Goal: Navigation & Orientation: Find specific page/section

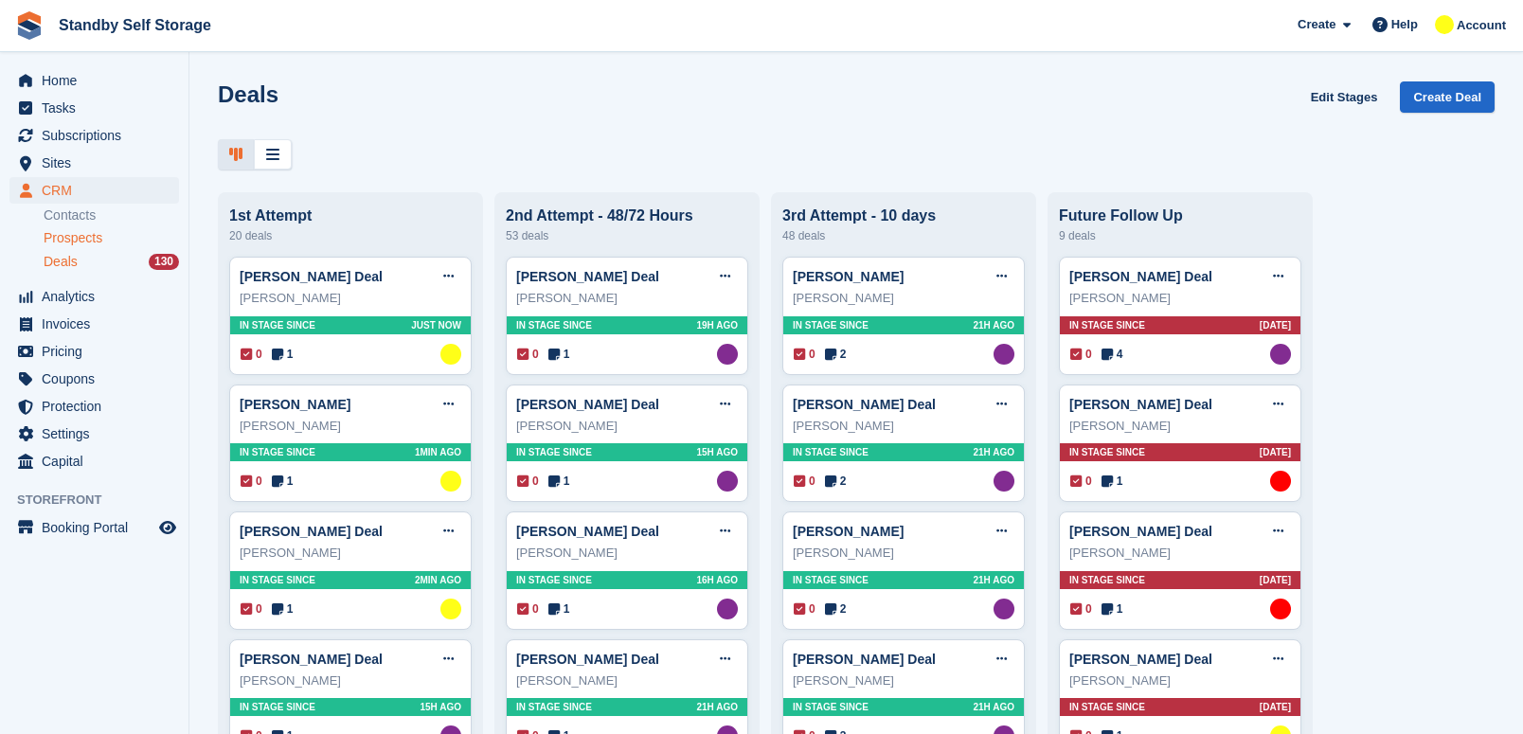
click at [90, 238] on span "Prospects" at bounding box center [73, 238] width 59 height 18
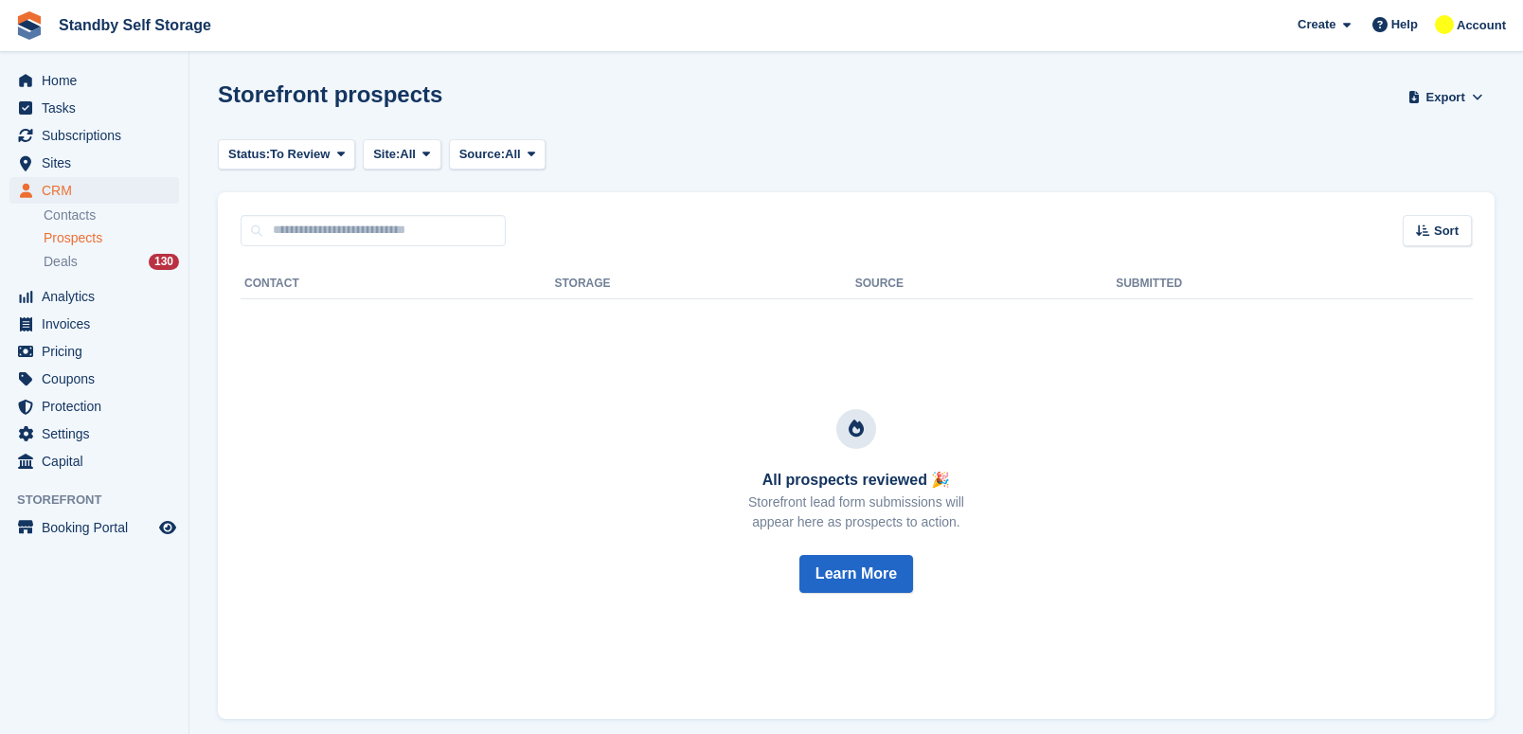
click at [70, 229] on span "Prospects" at bounding box center [73, 238] width 59 height 18
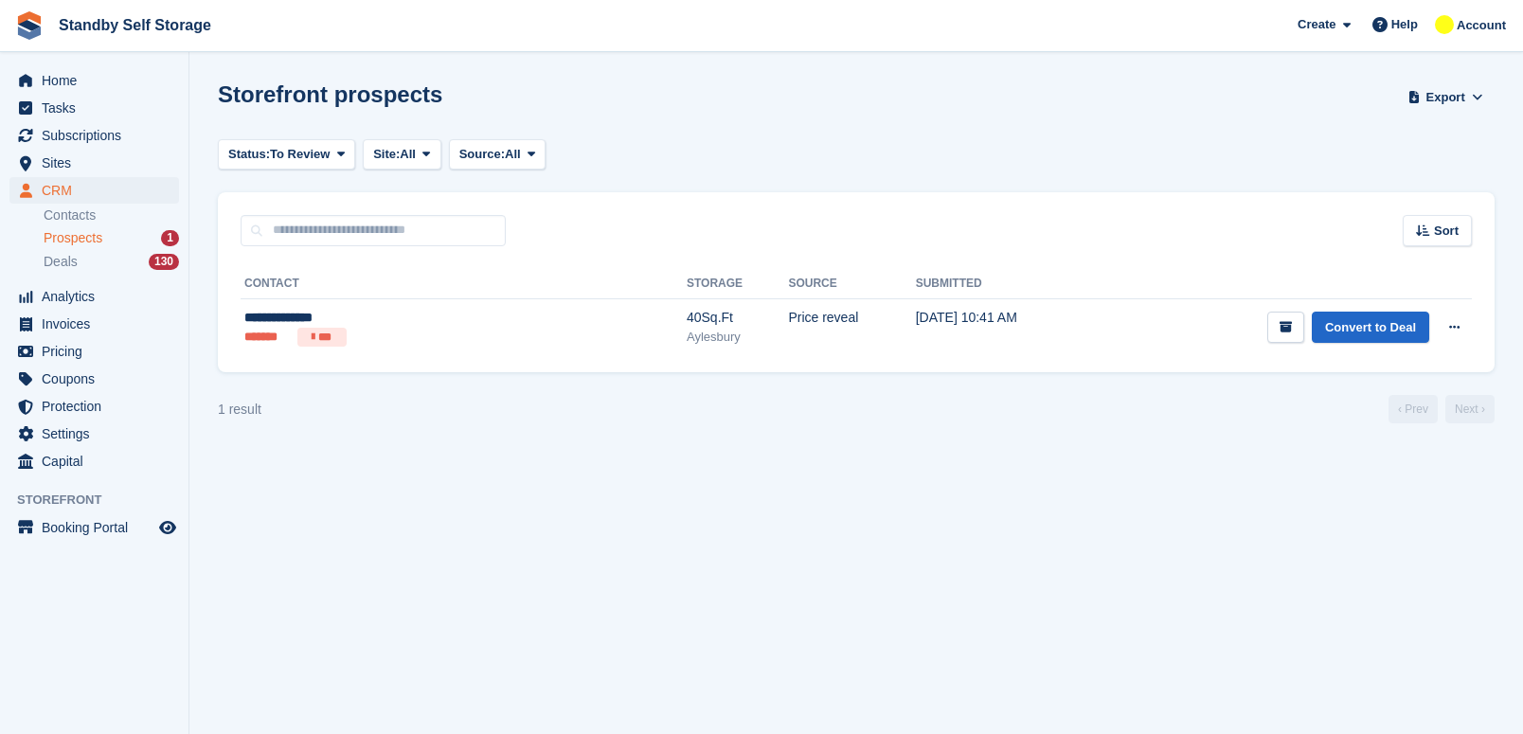
click at [92, 239] on span "Prospects" at bounding box center [73, 238] width 59 height 18
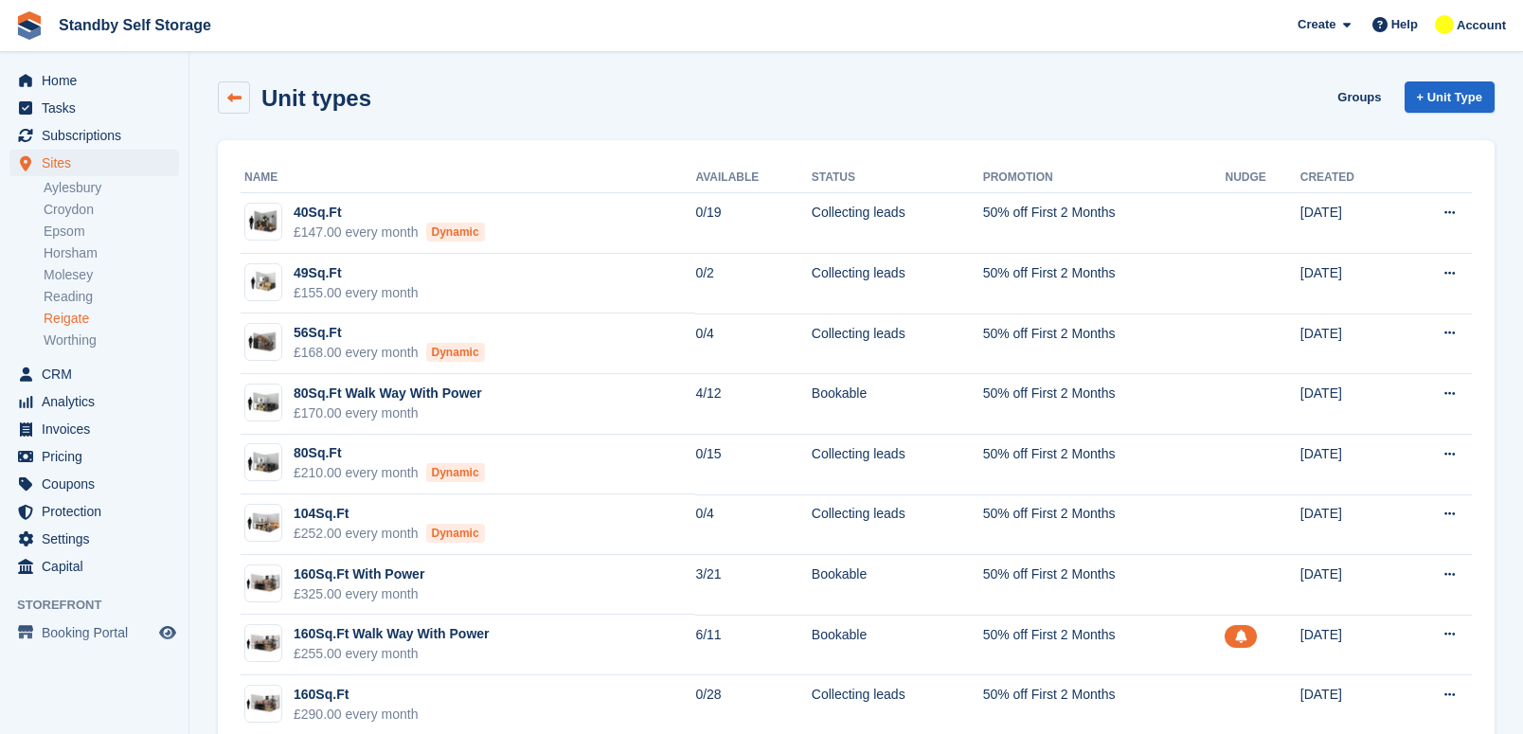
click at [231, 107] on link at bounding box center [234, 97] width 32 height 32
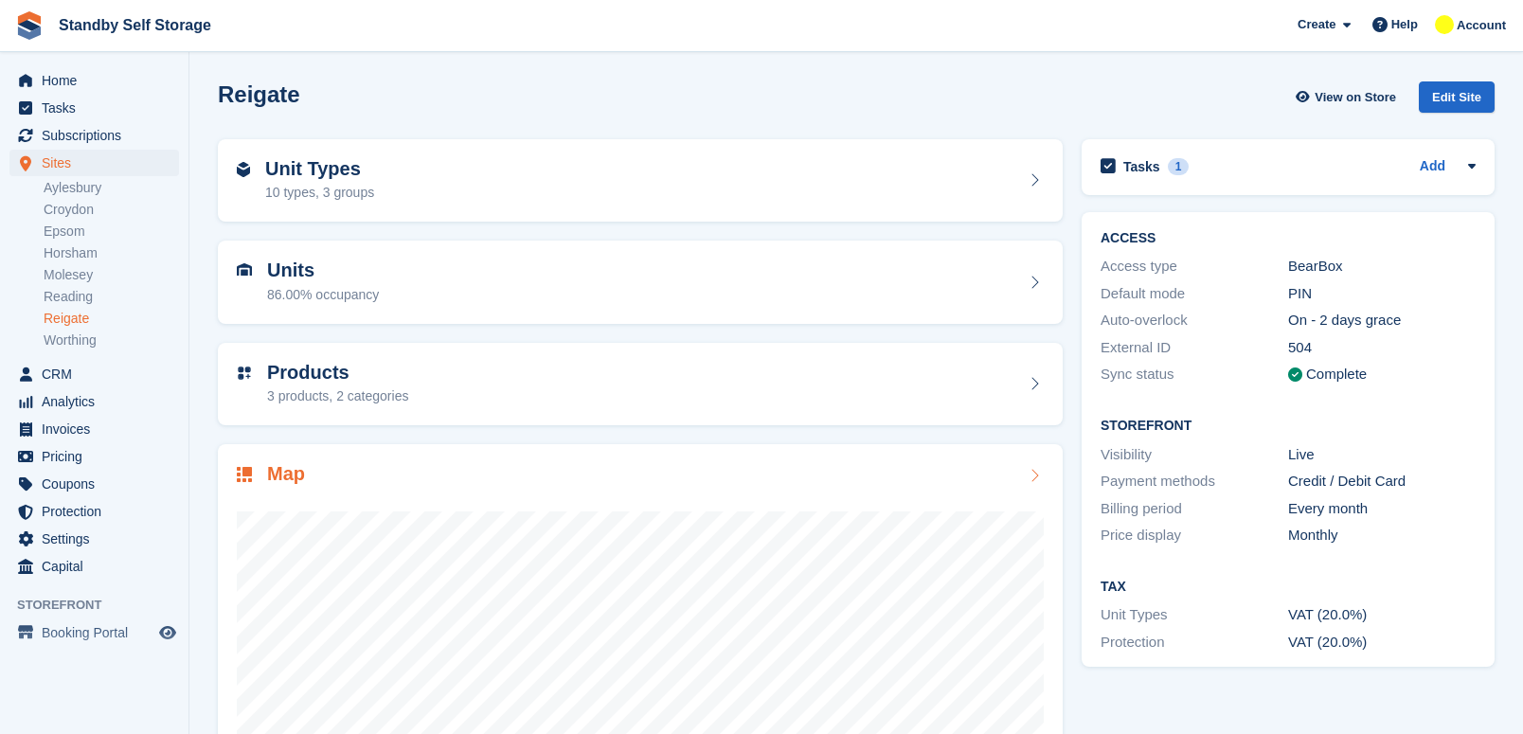
click at [815, 499] on div at bounding box center [640, 678] width 807 height 379
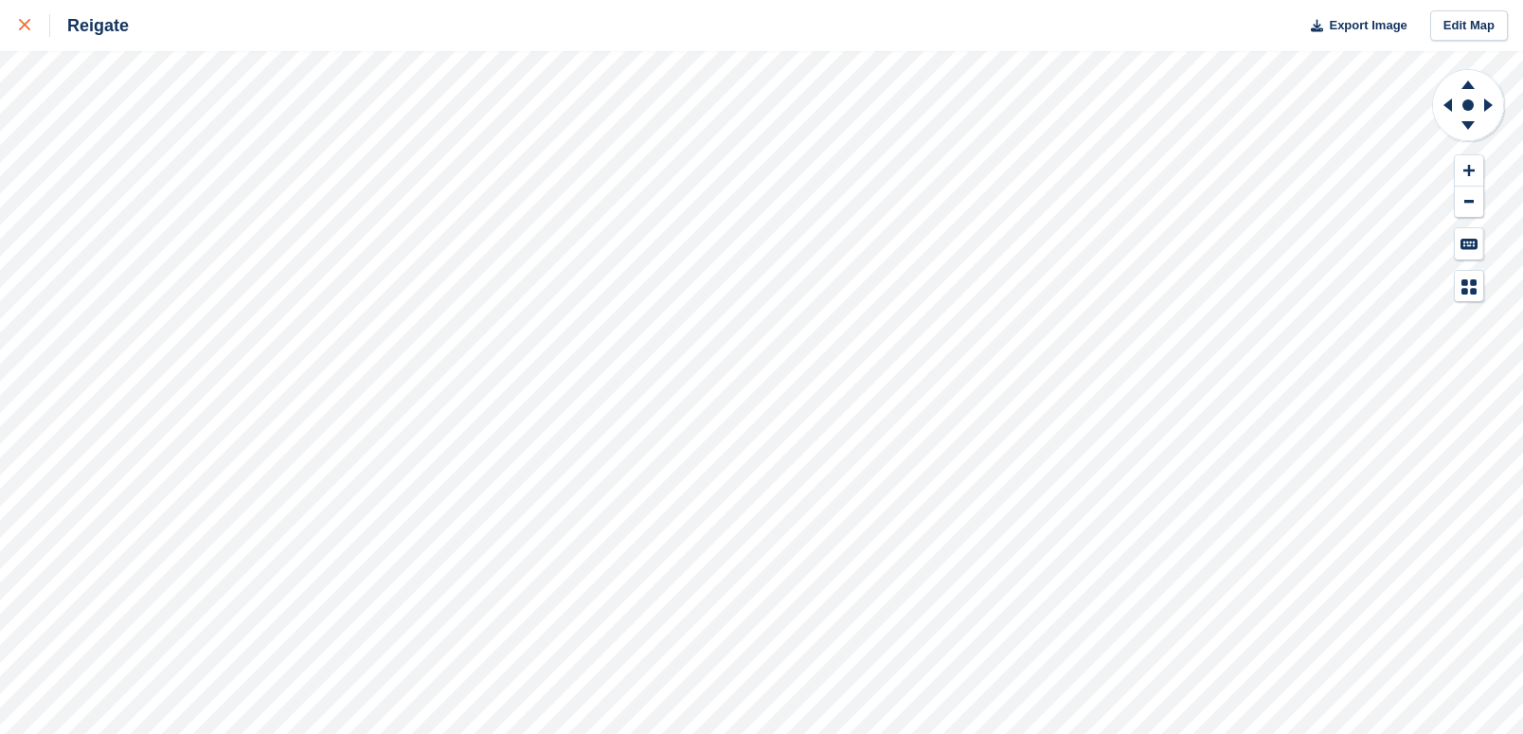
click at [17, 23] on link at bounding box center [25, 25] width 50 height 51
